Goal: Transaction & Acquisition: Book appointment/travel/reservation

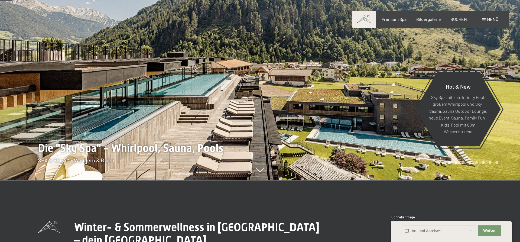
scroll to position [83, 0]
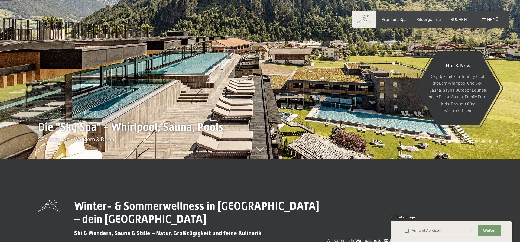
click at [497, 19] on span "Menü" at bounding box center [492, 19] width 11 height 5
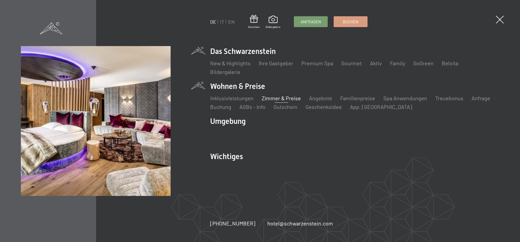
click at [279, 99] on link "Zimmer & Preise" at bounding box center [281, 98] width 39 height 6
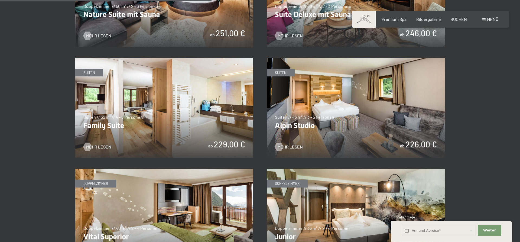
scroll to position [746, 0]
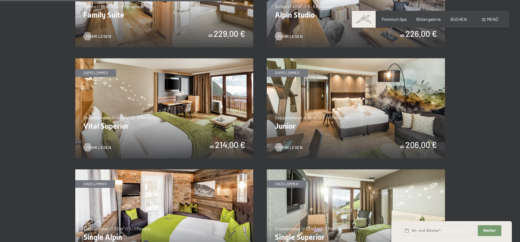
click at [357, 108] on img at bounding box center [356, 108] width 178 height 100
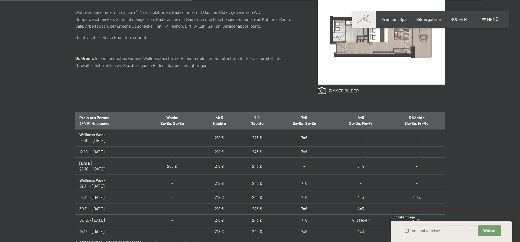
scroll to position [276, 0]
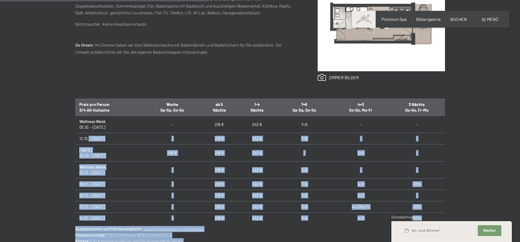
drag, startPoint x: 228, startPoint y: 139, endPoint x: 89, endPoint y: 138, distance: 139.5
click at [208, 138] on span "Einwilligung Marketing*" at bounding box center [230, 136] width 45 height 5
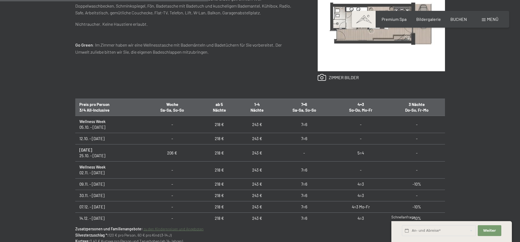
click at [89, 138] on td "12.10. - 25.10.25" at bounding box center [109, 138] width 69 height 11
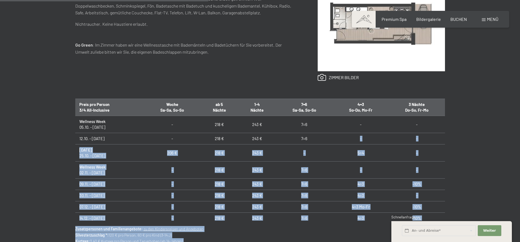
drag, startPoint x: 228, startPoint y: 137, endPoint x: 309, endPoint y: 142, distance: 80.8
click at [253, 139] on span "Einwilligung Marketing*" at bounding box center [230, 136] width 45 height 5
checkbox input "false"
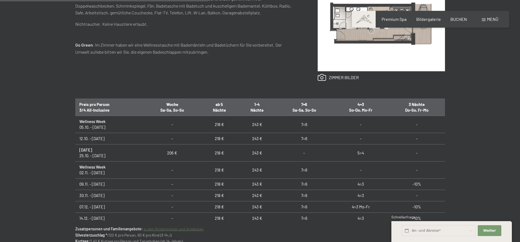
click at [309, 142] on td "7=6" at bounding box center [304, 138] width 57 height 11
drag, startPoint x: 264, startPoint y: 139, endPoint x: 250, endPoint y: 139, distance: 14.1
click at [250, 139] on td "243 €" at bounding box center [257, 138] width 38 height 11
drag, startPoint x: 265, startPoint y: 139, endPoint x: 78, endPoint y: 139, distance: 187.4
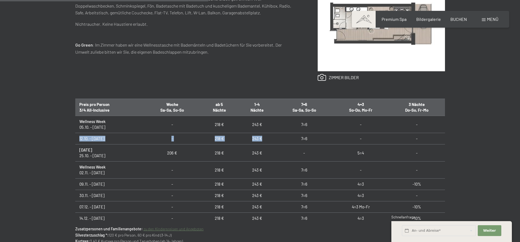
click at [78, 139] on tr "12.10. - 25.10.25 - 218 € 243 € 7=6 - -" at bounding box center [260, 138] width 370 height 11
click at [78, 139] on td "12.10. - 25.10.25" at bounding box center [109, 138] width 69 height 11
drag, startPoint x: 78, startPoint y: 138, endPoint x: 435, endPoint y: 142, distance: 357.2
click at [435, 142] on tr "12.10. - 25.10.25 - 218 € 243 € 7=6 - -" at bounding box center [260, 138] width 370 height 11
click at [435, 142] on td "-" at bounding box center [417, 138] width 56 height 11
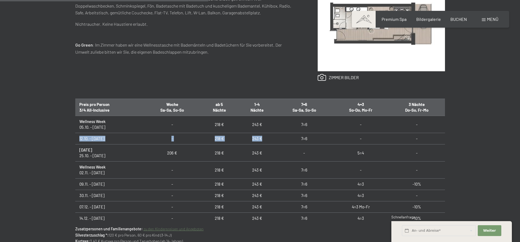
drag, startPoint x: 265, startPoint y: 137, endPoint x: 73, endPoint y: 139, distance: 192.8
click at [75, 139] on div "Preis pro Person 3/4 All-Inclusive Woche Sa-Sa, So-So ab 5 Nächte 1-4 Nächte 7=…" at bounding box center [260, 160] width 370 height 122
click at [73, 139] on div "Anfragen Buchen Doppelzimmer // 35 m² // 2 - 4 Personen Junior ab 206,00 € Auss…" at bounding box center [260, 89] width 410 height 353
drag, startPoint x: 76, startPoint y: 138, endPoint x: 318, endPoint y: 141, distance: 242.4
click at [318, 141] on tr "12.10. - 25.10.25 - 218 € 243 € 7=6 - -" at bounding box center [260, 138] width 370 height 11
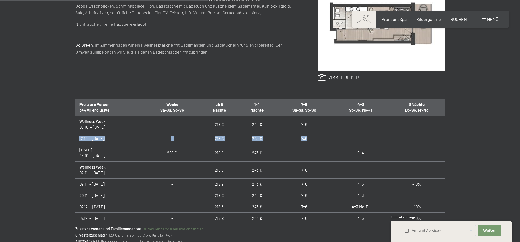
click at [318, 141] on td "7=6" at bounding box center [304, 138] width 57 height 11
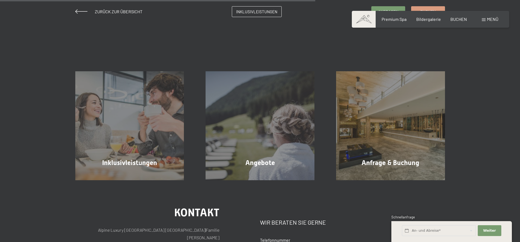
scroll to position [387, 0]
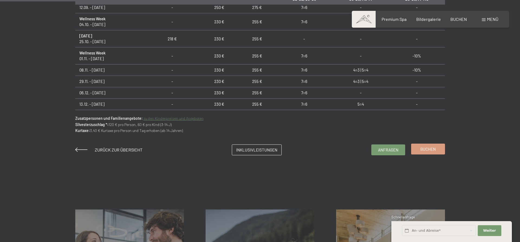
click at [419, 148] on link "Buchen" at bounding box center [427, 149] width 33 height 10
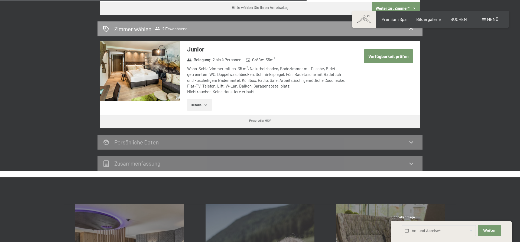
scroll to position [276, 0]
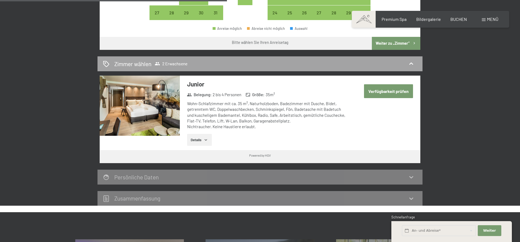
click at [137, 65] on h2 "Zimmer wählen" at bounding box center [132, 64] width 37 height 8
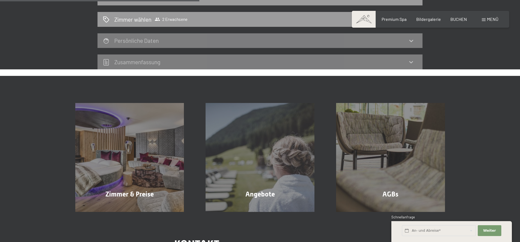
scroll to position [0, 0]
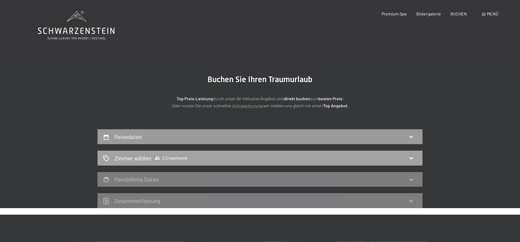
click at [183, 157] on span "2 Erwachsene" at bounding box center [171, 157] width 33 height 5
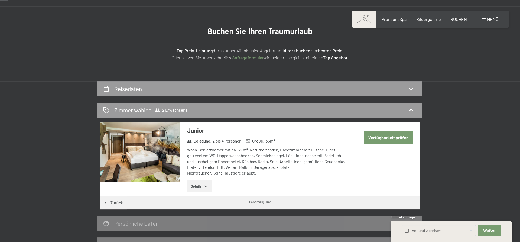
scroll to position [110, 0]
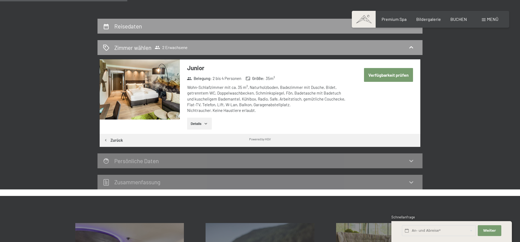
click at [116, 142] on button "Zurück" at bounding box center [113, 140] width 27 height 13
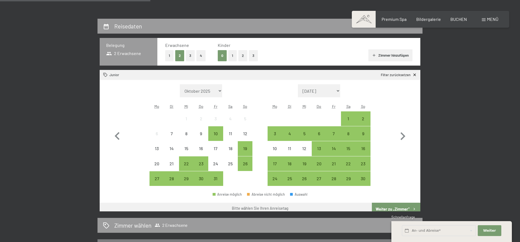
scroll to position [129, 0]
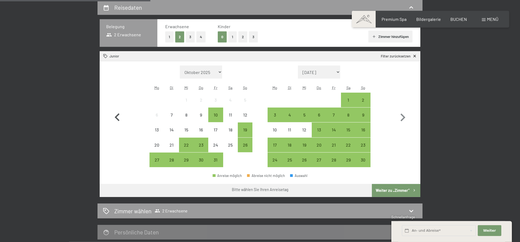
click at [123, 116] on icon "button" at bounding box center [117, 118] width 16 height 16
click at [464, 21] on span "BUCHEN" at bounding box center [458, 18] width 17 height 5
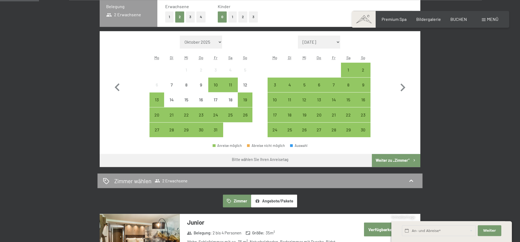
scroll to position [138, 0]
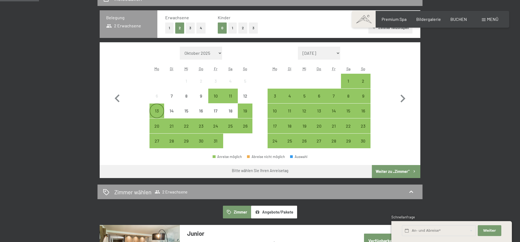
click at [157, 112] on div "13" at bounding box center [157, 116] width 14 height 14
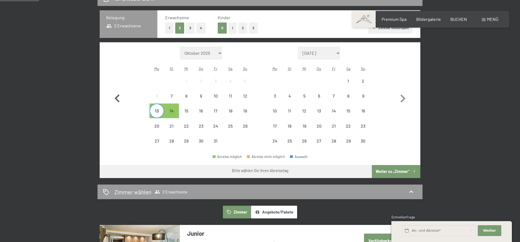
click at [116, 99] on icon "button" at bounding box center [117, 98] width 5 height 8
click at [118, 98] on icon "button" at bounding box center [117, 99] width 16 height 16
click at [173, 112] on div "14" at bounding box center [172, 116] width 14 height 14
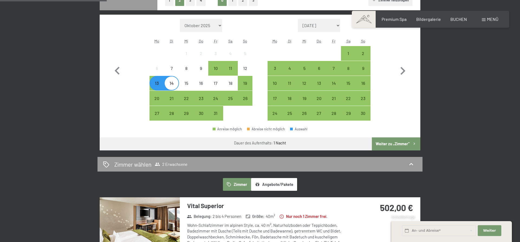
scroll to position [304, 0]
